Goal: Check status: Check status

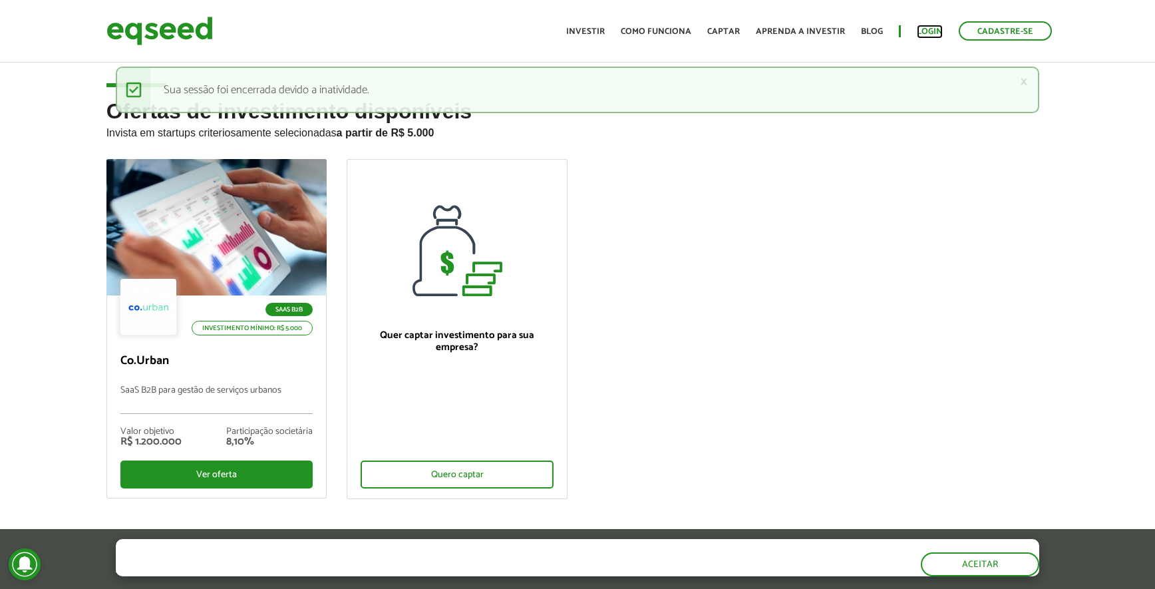
click at [934, 36] on link "Login" at bounding box center [930, 31] width 26 height 9
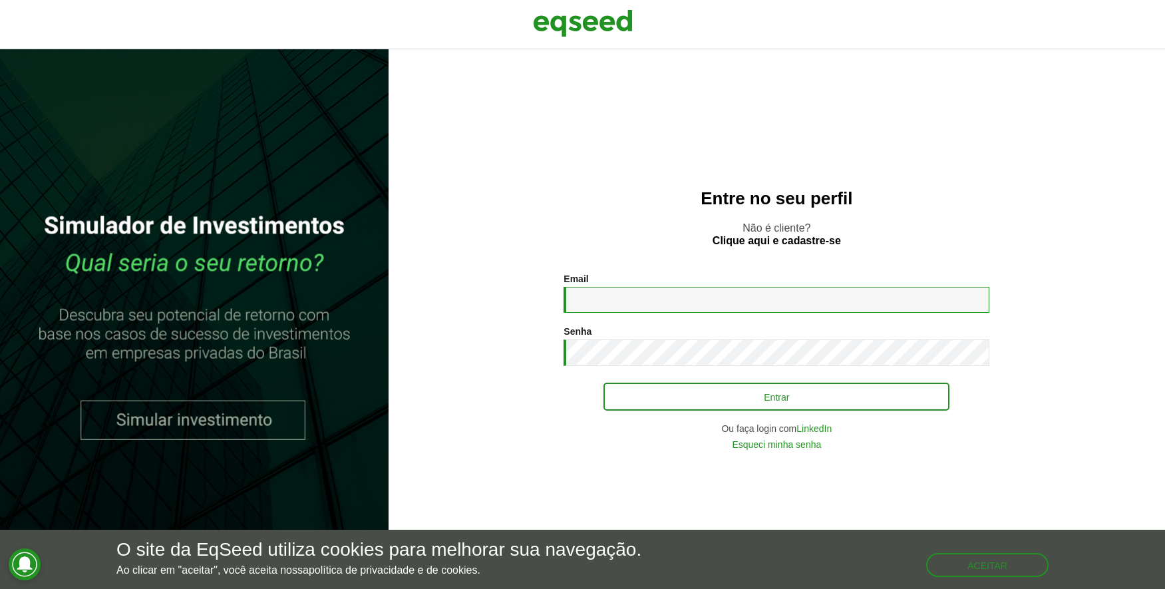
type input "**********"
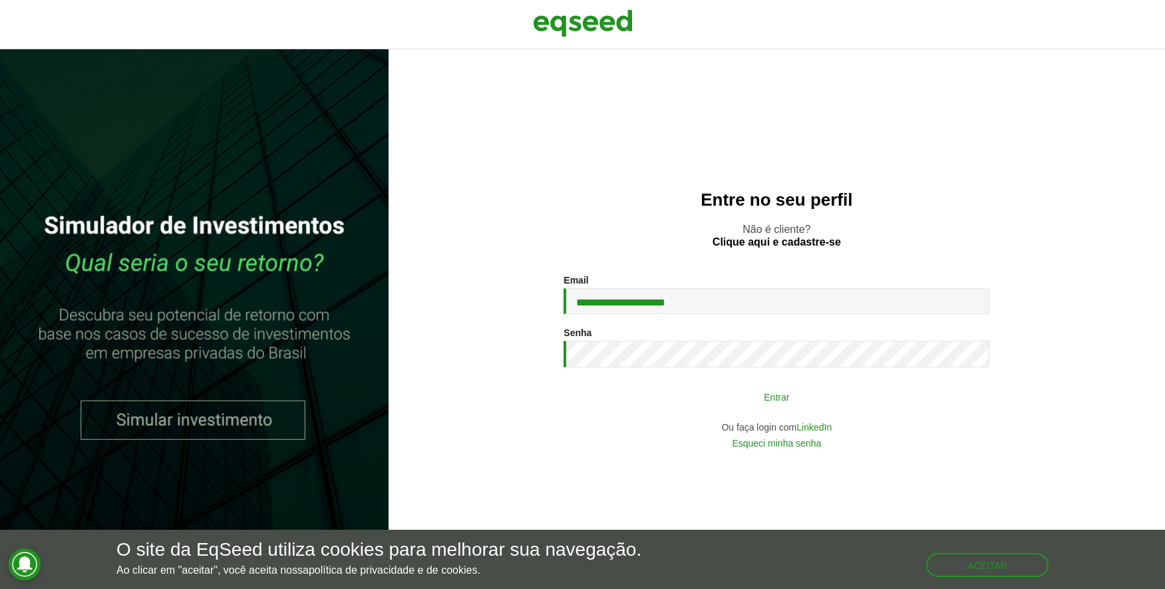
click at [727, 395] on button "Entrar" at bounding box center [777, 396] width 346 height 25
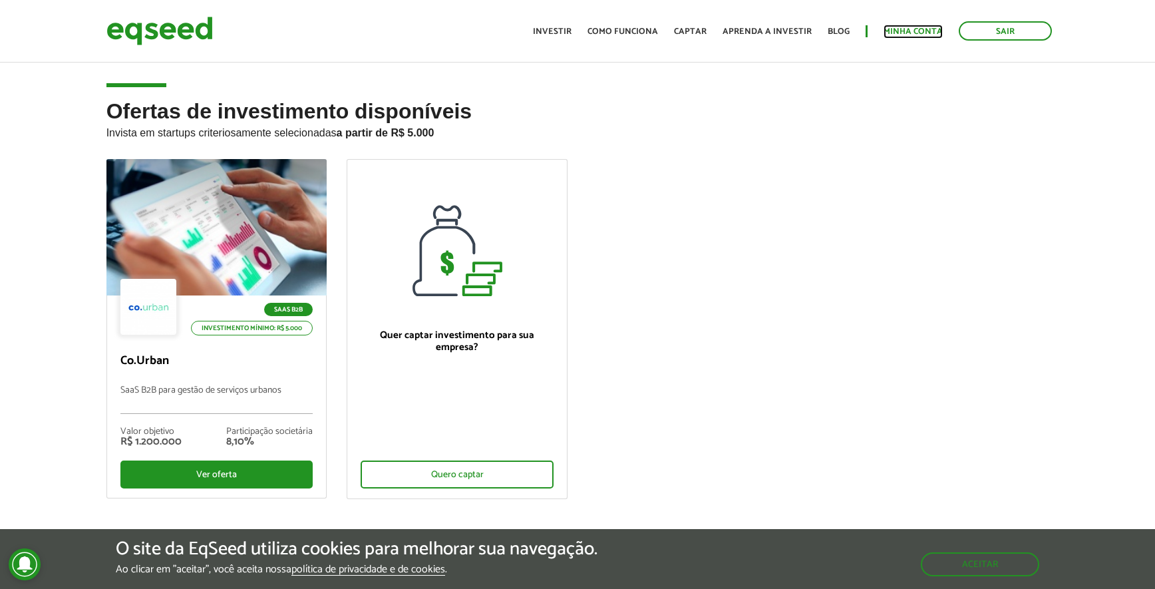
click at [911, 27] on link "Minha conta" at bounding box center [913, 31] width 59 height 9
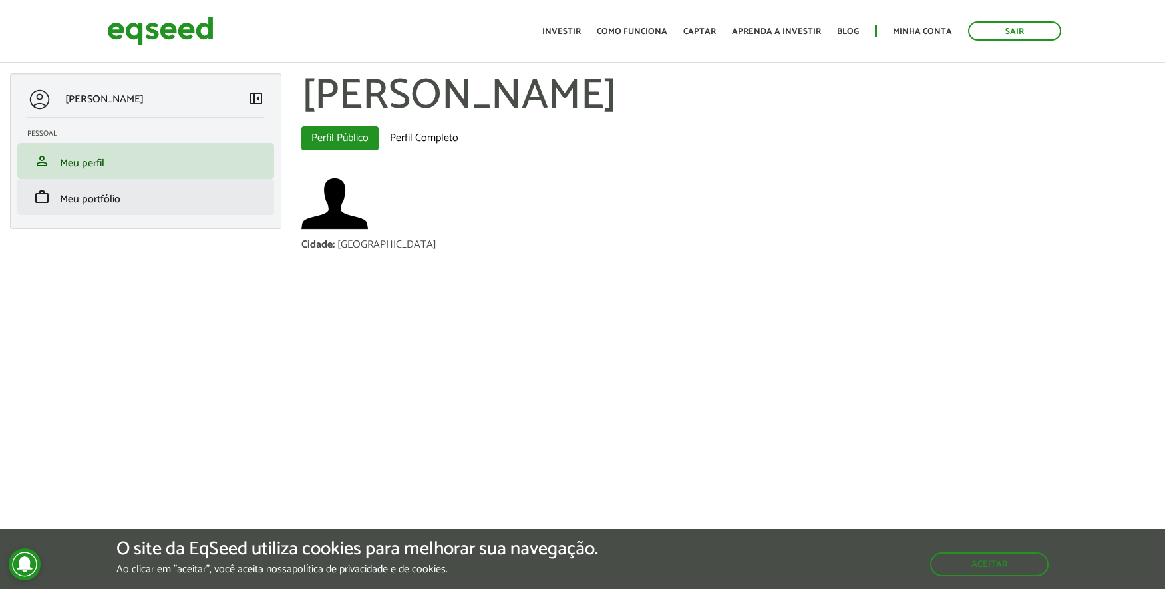
click at [77, 212] on li "work Meu portfólio" at bounding box center [145, 197] width 257 height 36
click at [102, 202] on span "Meu portfólio" at bounding box center [90, 199] width 61 height 18
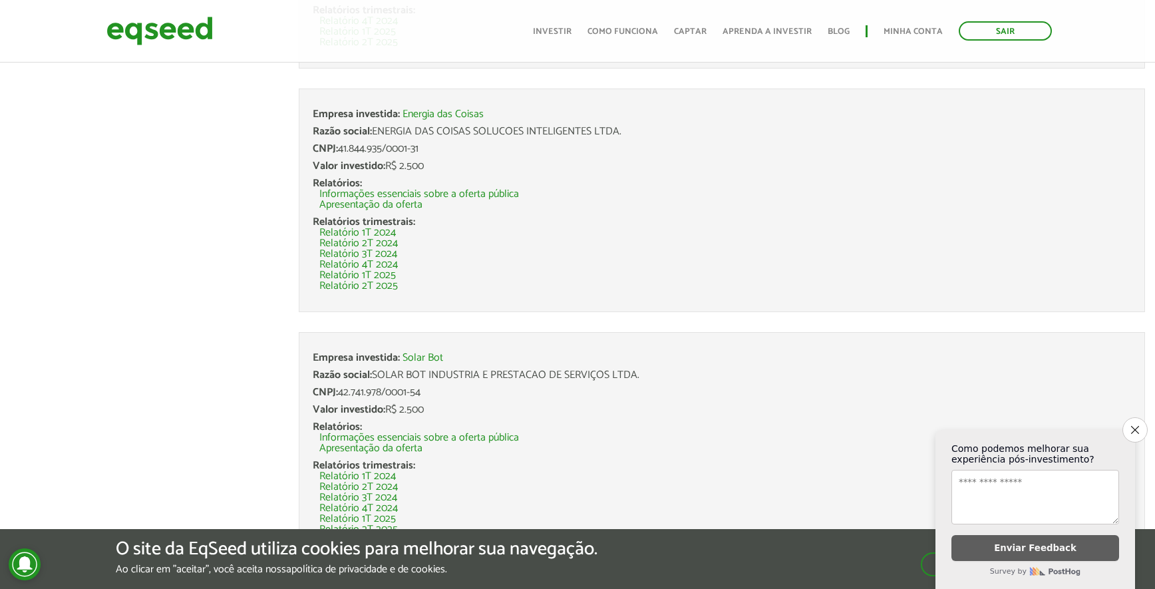
scroll to position [500, 0]
click at [375, 259] on link "Relatório 4T 2024" at bounding box center [358, 261] width 79 height 11
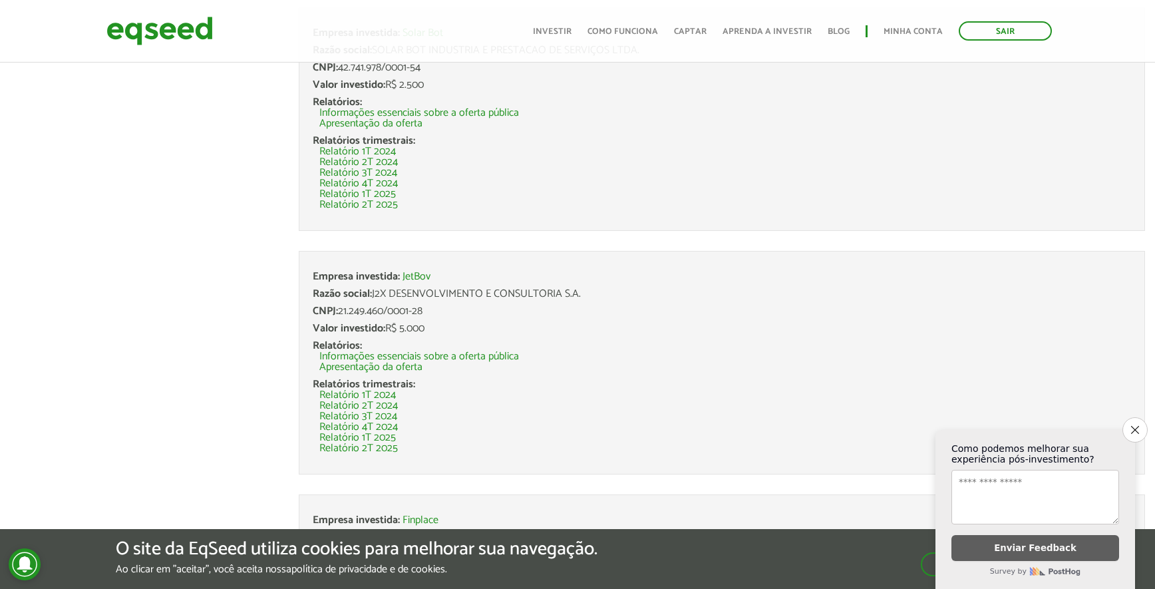
scroll to position [823, 0]
click at [383, 200] on link "Relatório 2T 2025" at bounding box center [358, 203] width 79 height 11
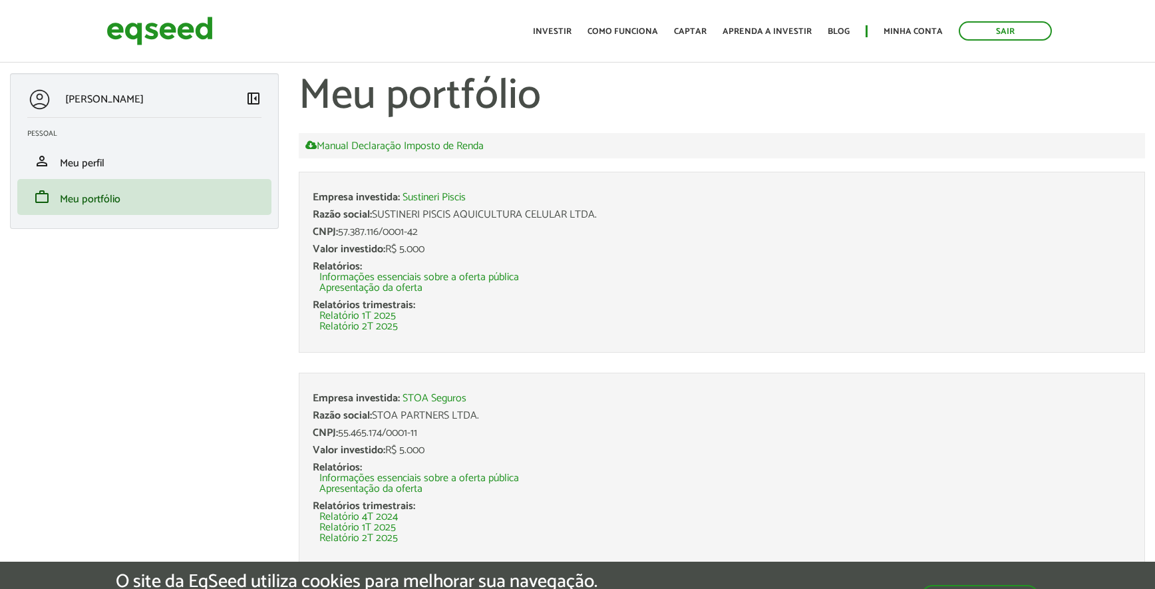
scroll to position [823, 0]
